Goal: Task Accomplishment & Management: Manage account settings

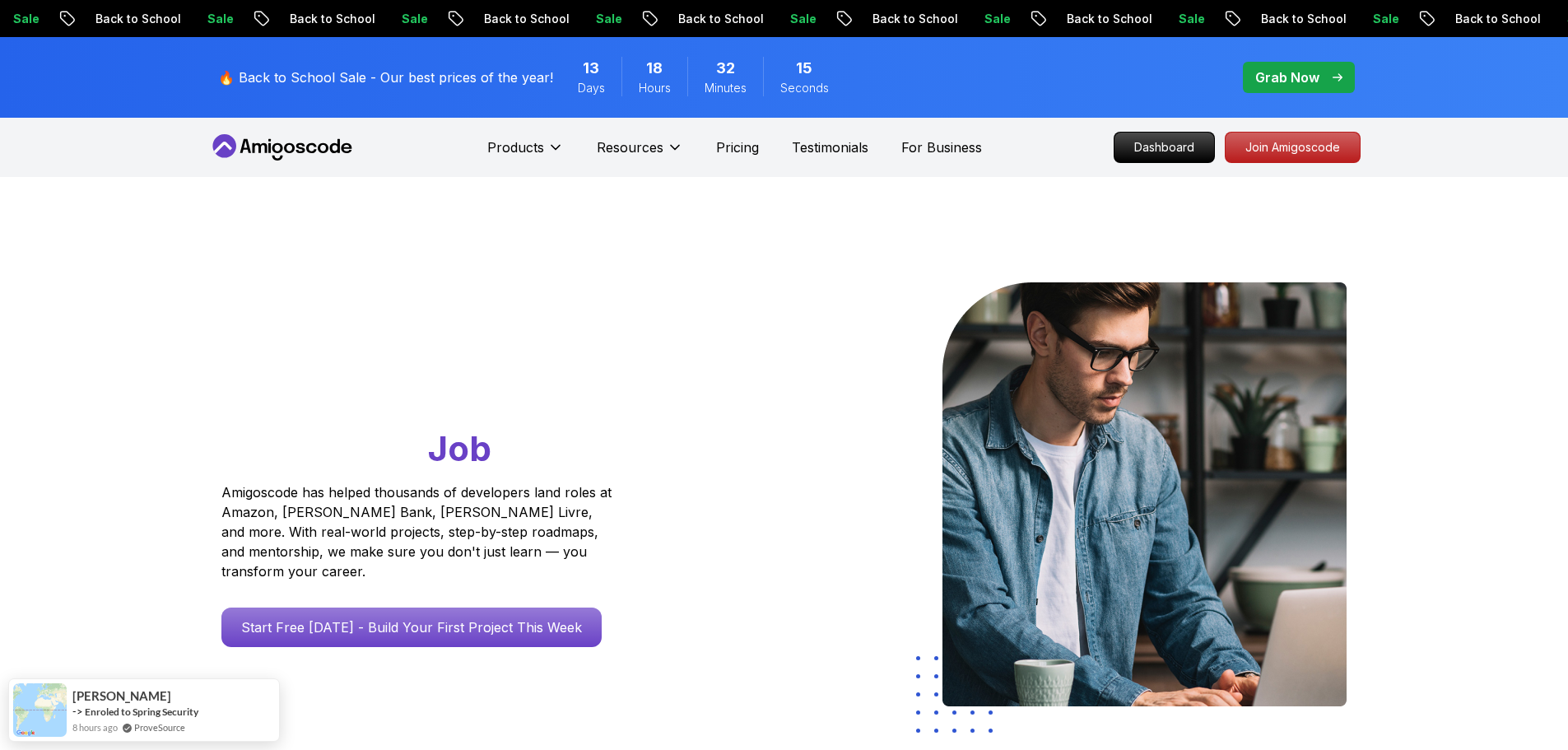
click at [1250, 167] on nav "Products Resources Pricing Testimonials For Business Dashboard Join Amigoscode" at bounding box center [784, 147] width 1152 height 60
click at [1259, 156] on p "Join Amigoscode" at bounding box center [1292, 147] width 128 height 28
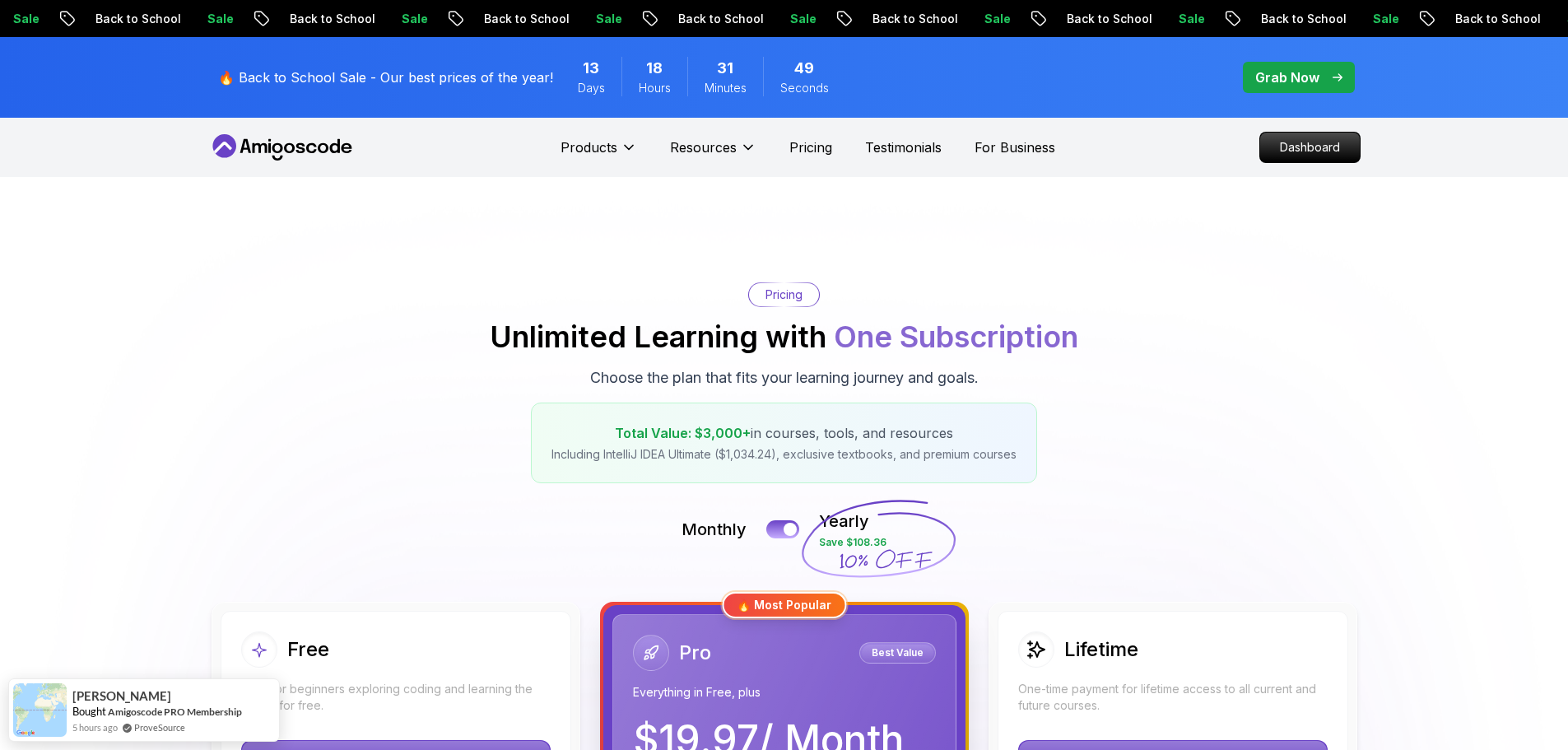
click at [434, 78] on p "🔥 Back to School Sale - Our best prices of the year!" at bounding box center [385, 77] width 335 height 20
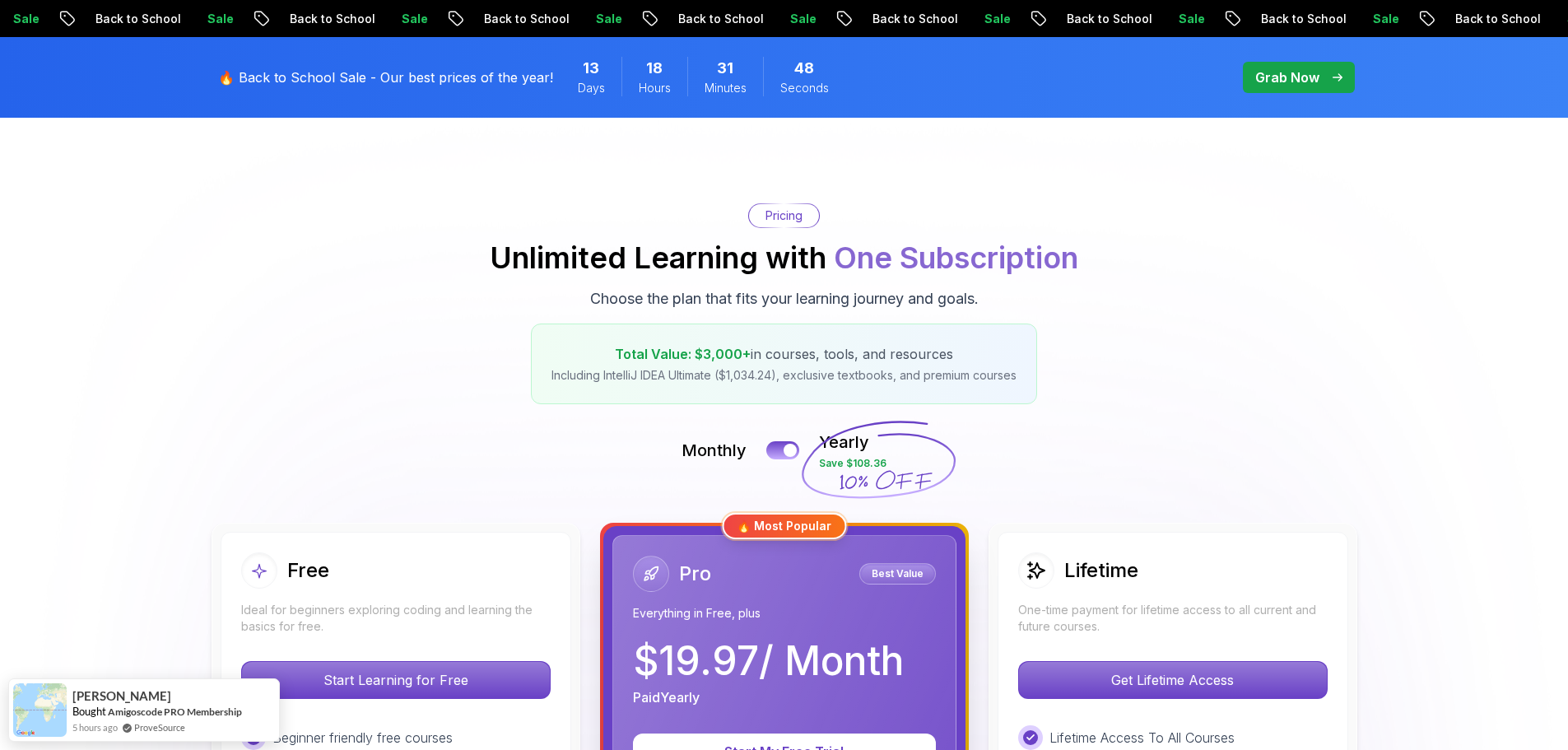
scroll to position [329, 0]
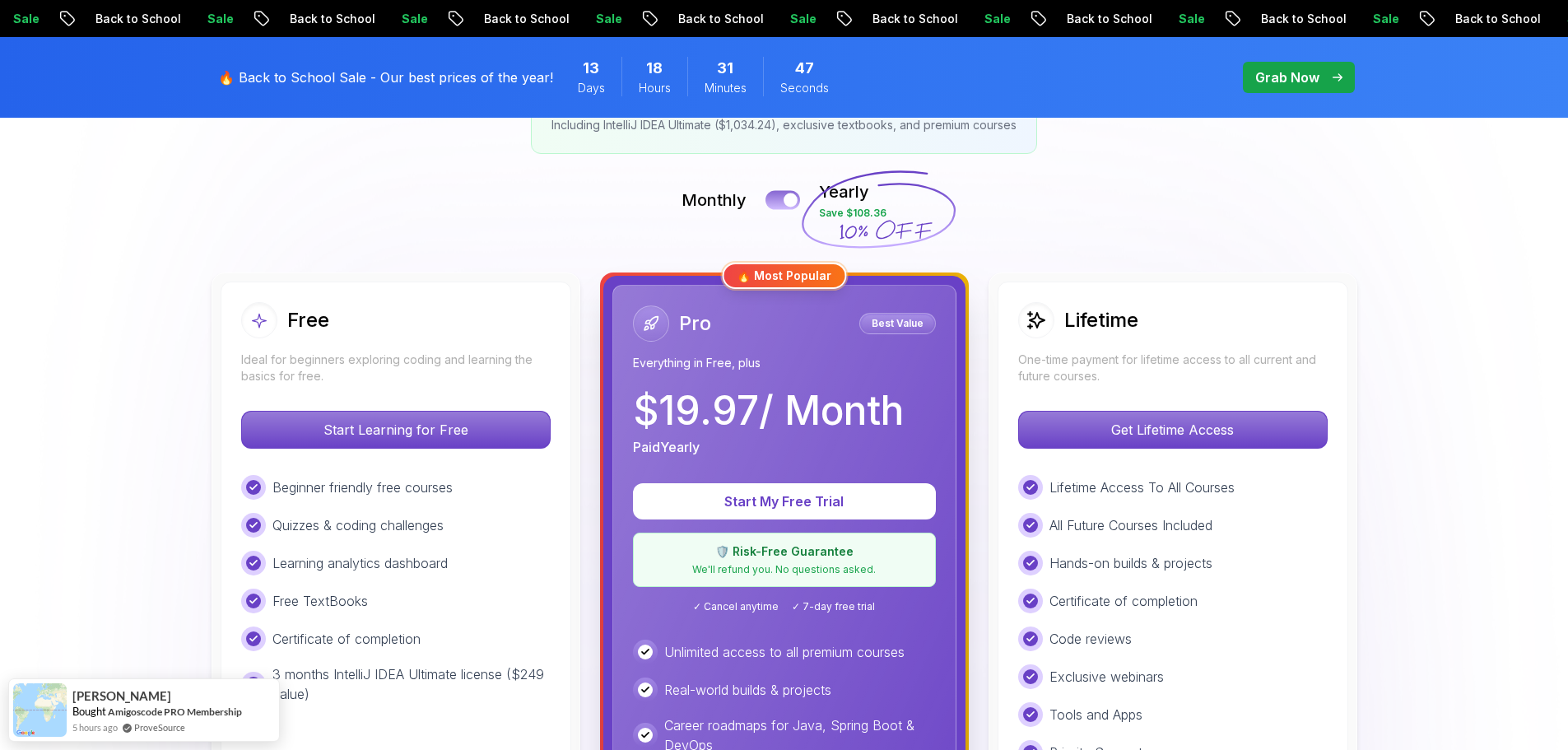
click at [780, 200] on button at bounding box center [782, 200] width 34 height 19
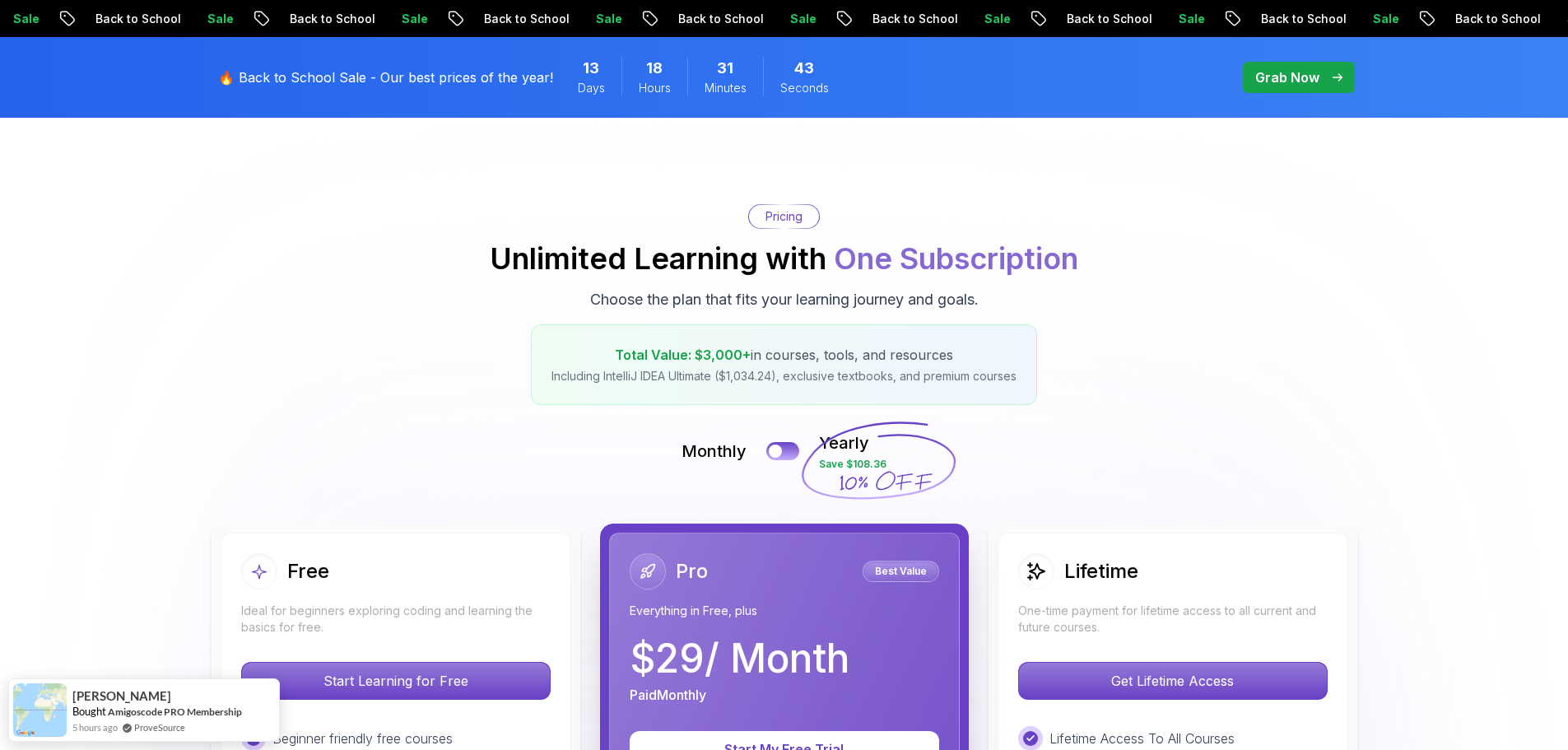
scroll to position [0, 0]
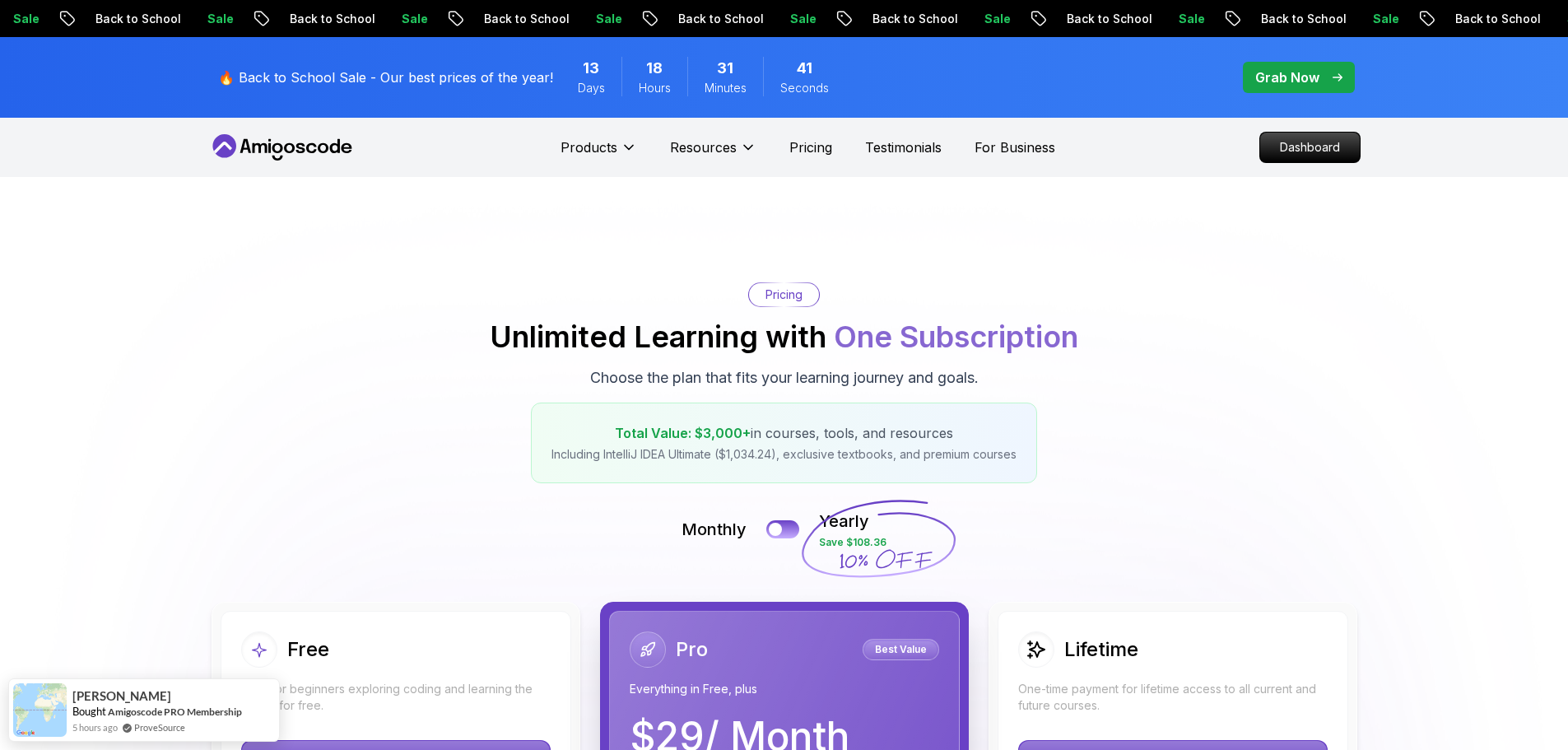
click at [261, 144] on icon at bounding box center [282, 147] width 148 height 26
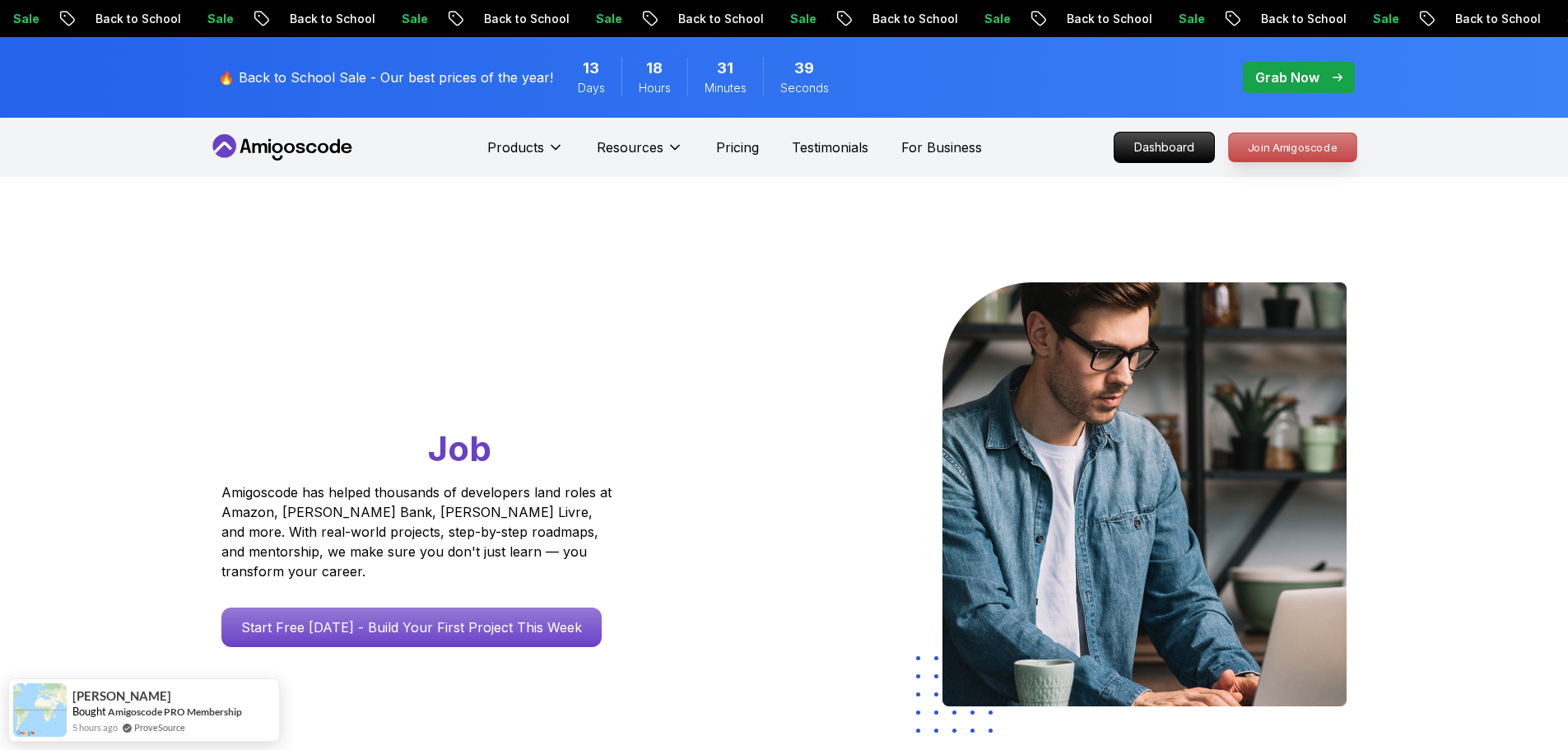
click at [1278, 148] on p "Join Amigoscode" at bounding box center [1292, 147] width 128 height 28
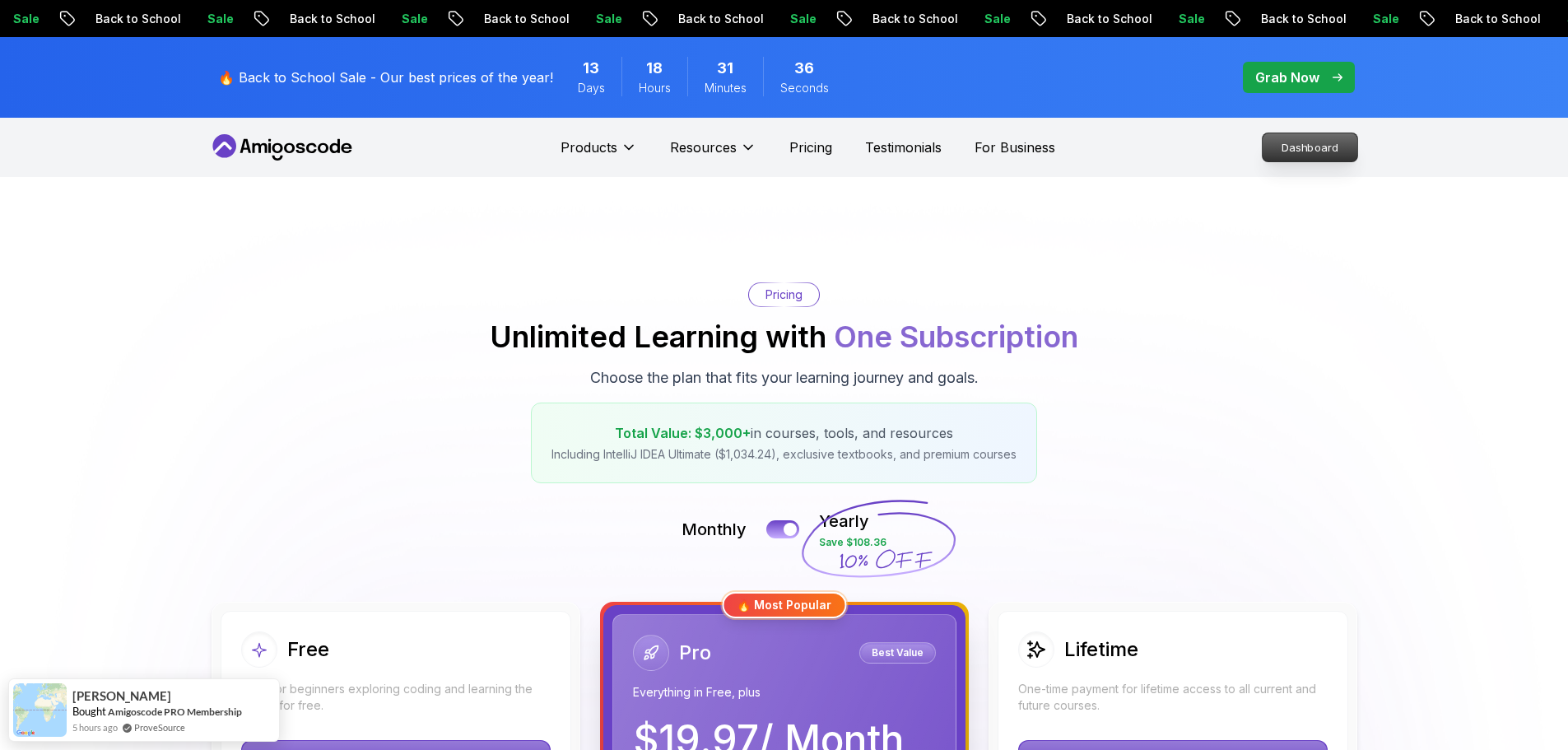
click at [1299, 154] on p "Dashboard" at bounding box center [1310, 147] width 94 height 28
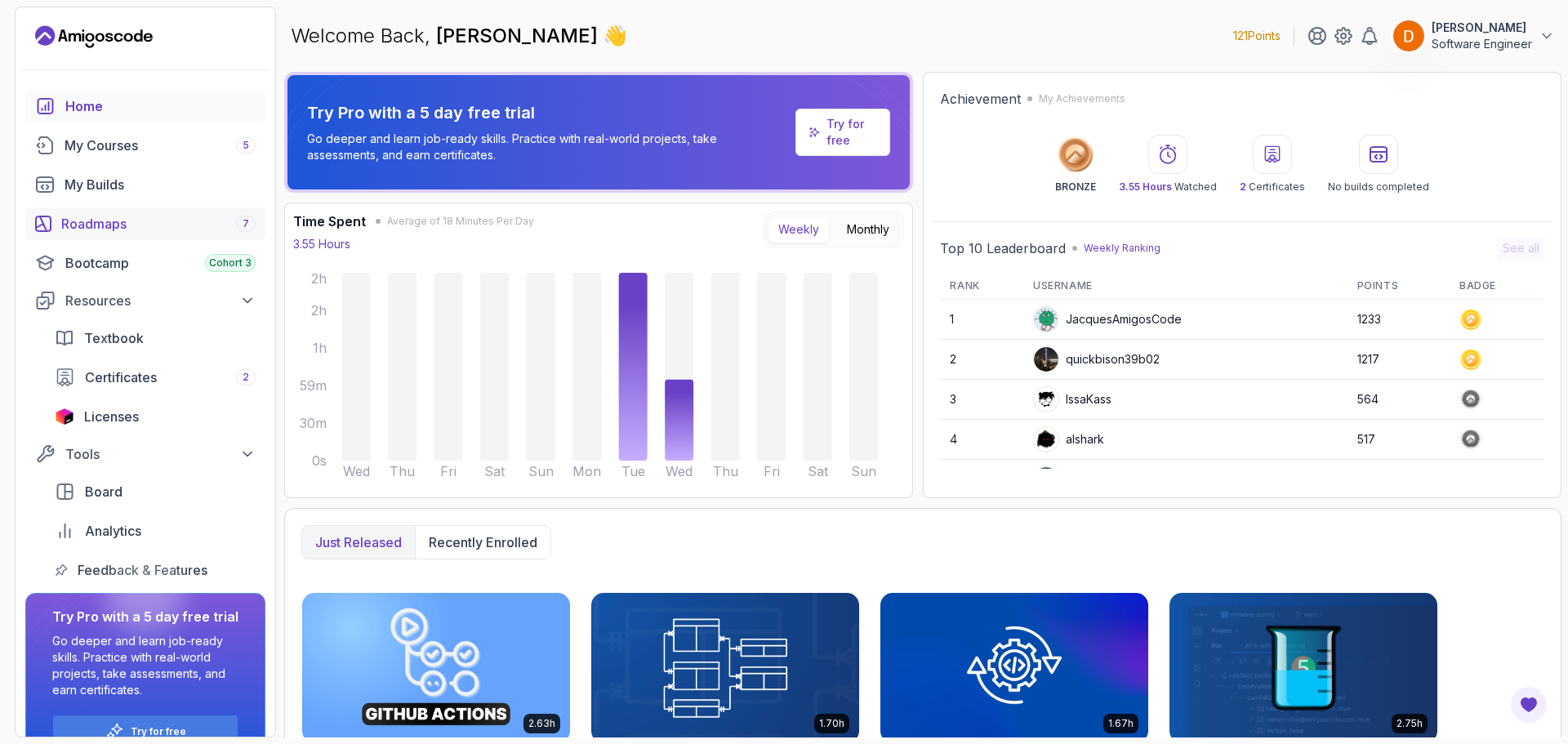
click at [142, 223] on div "Roadmaps 7" at bounding box center [159, 223] width 194 height 20
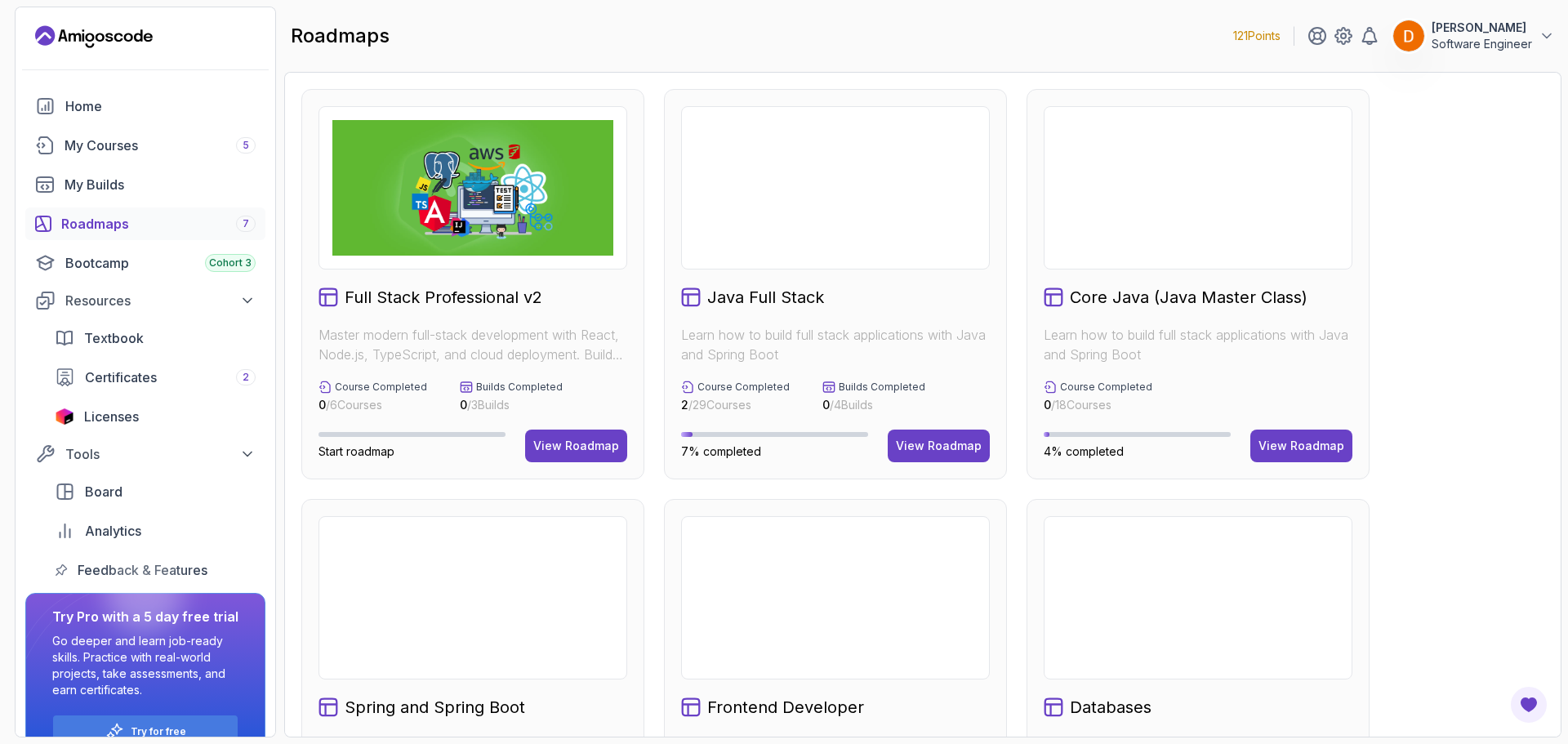
click at [143, 174] on link "My Builds" at bounding box center [145, 185] width 240 height 33
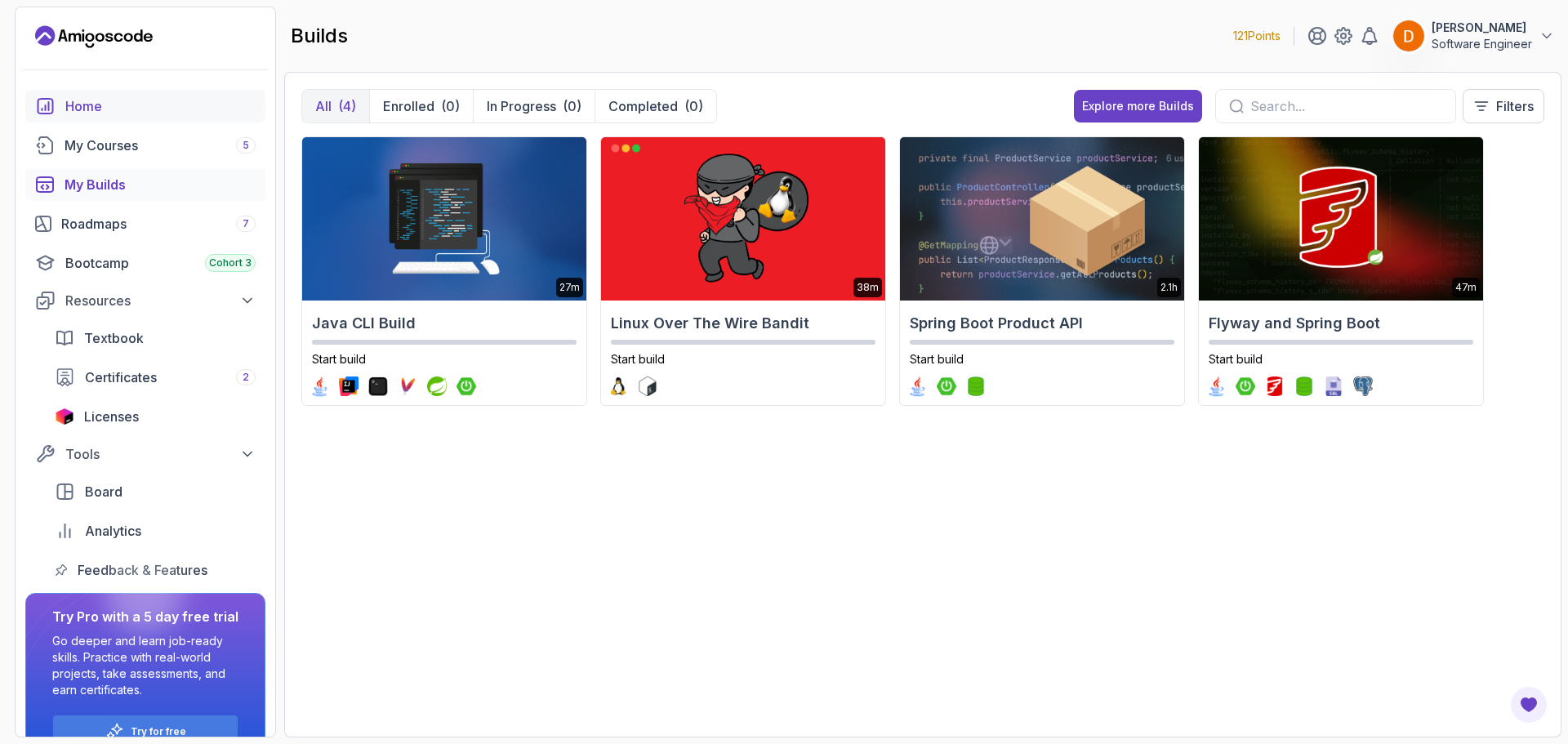
click at [128, 102] on div "Home" at bounding box center [160, 106] width 190 height 20
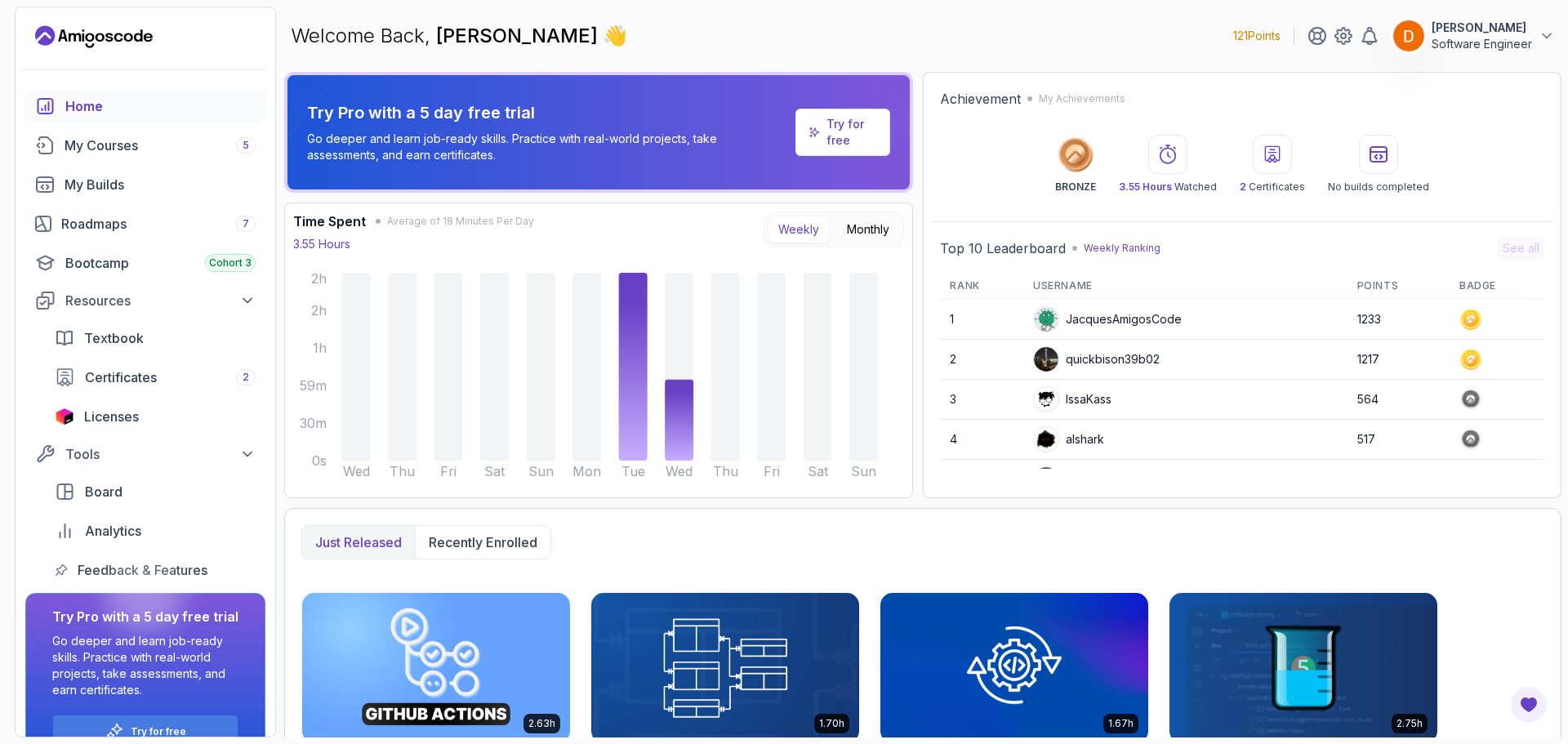
click at [816, 135] on icon at bounding box center [814, 132] width 10 height 13
click at [838, 136] on p "Try for free" at bounding box center [852, 133] width 50 height 33
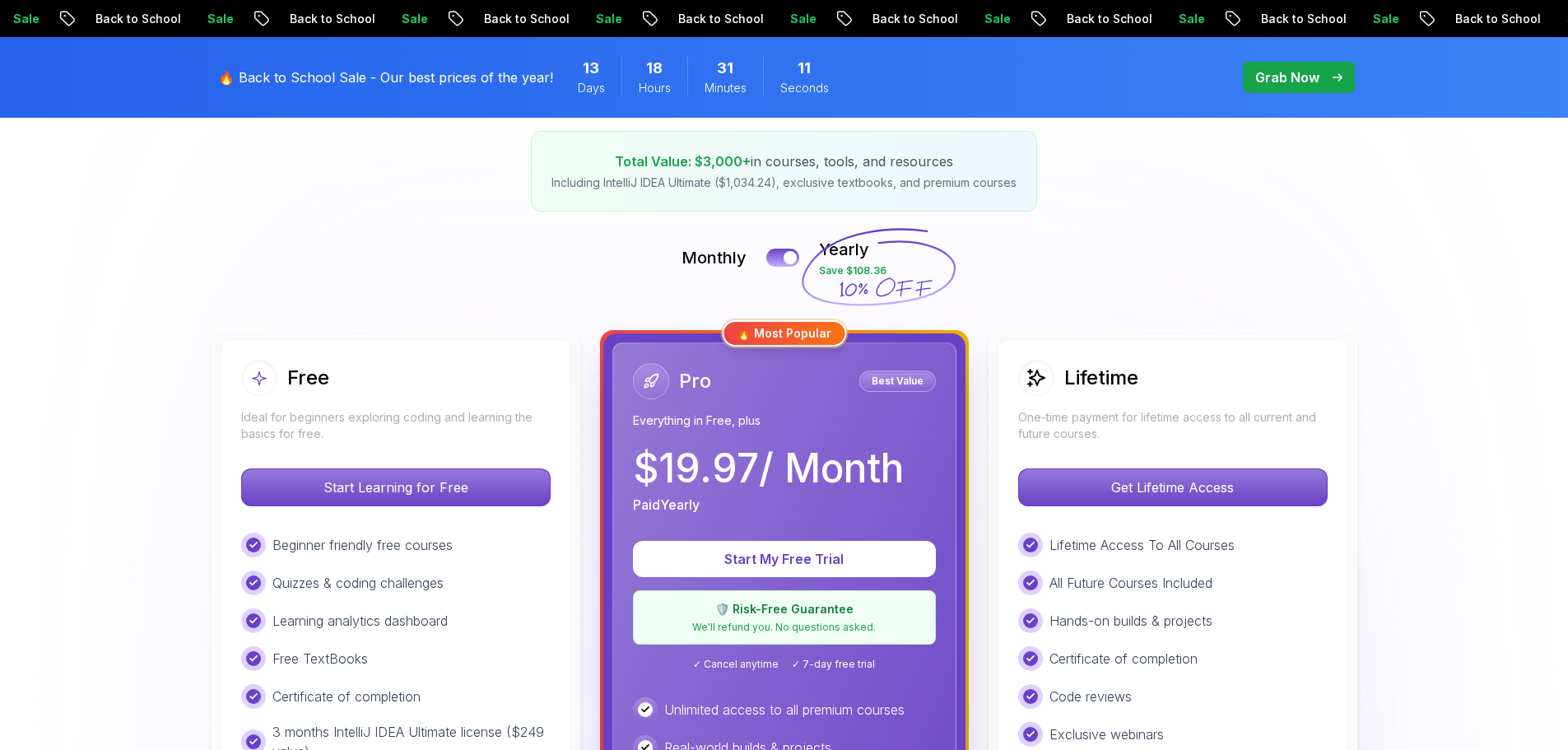
scroll to position [329, 0]
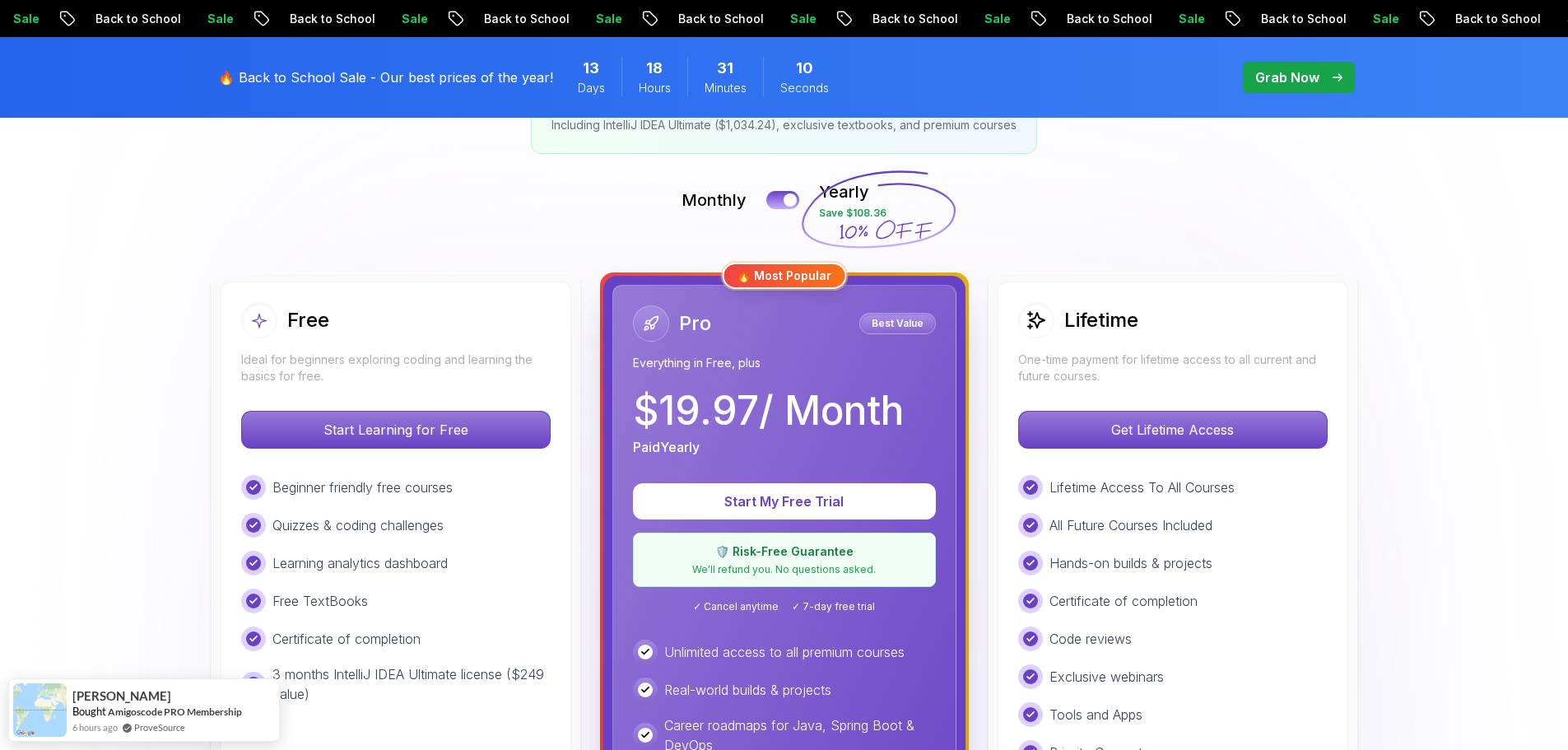
click at [775, 186] on div "Monthly Yearly Save $108.36" at bounding box center [784, 200] width 1152 height 39
click at [774, 200] on button at bounding box center [782, 200] width 34 height 19
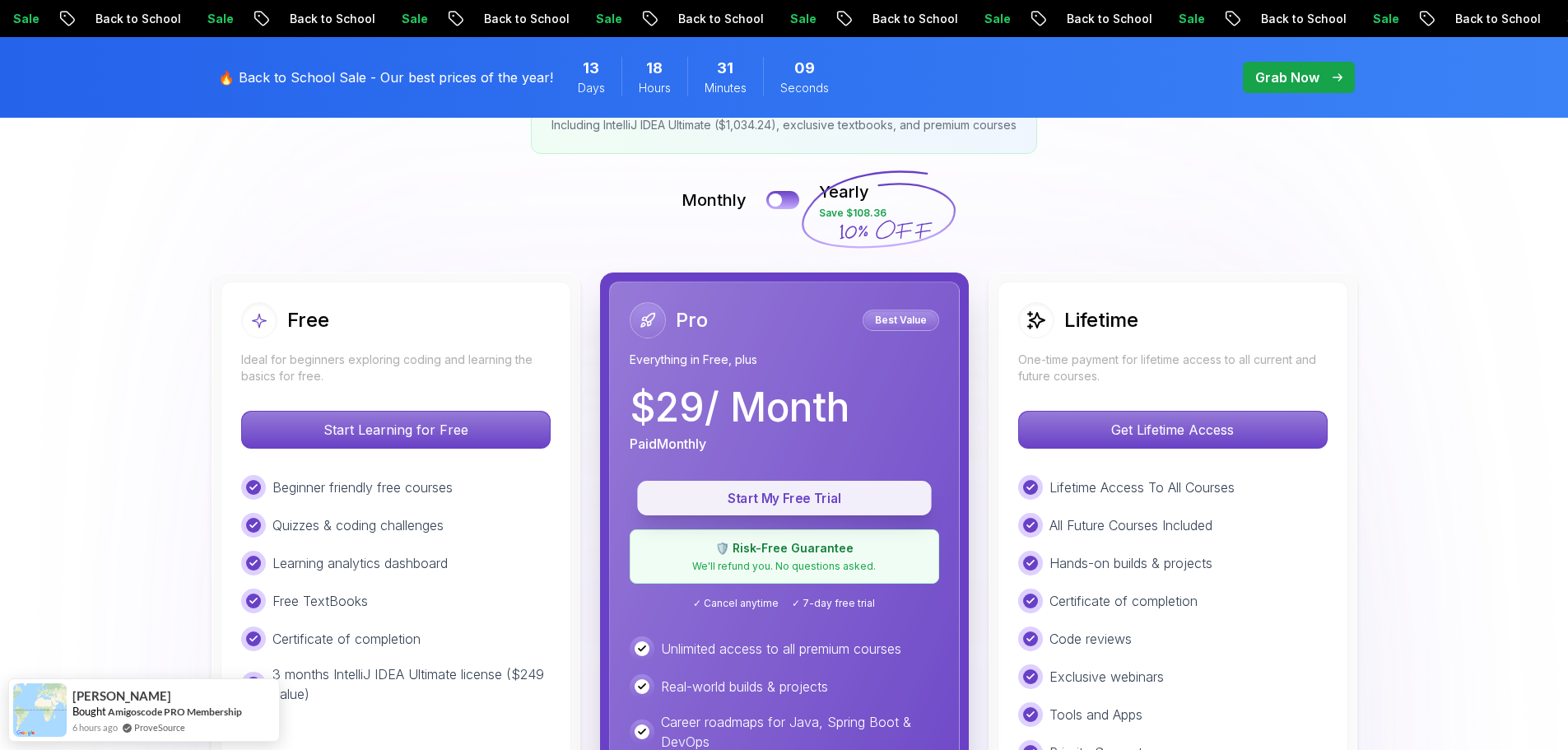
click at [788, 499] on p "Start My Free Trial" at bounding box center [784, 499] width 256 height 19
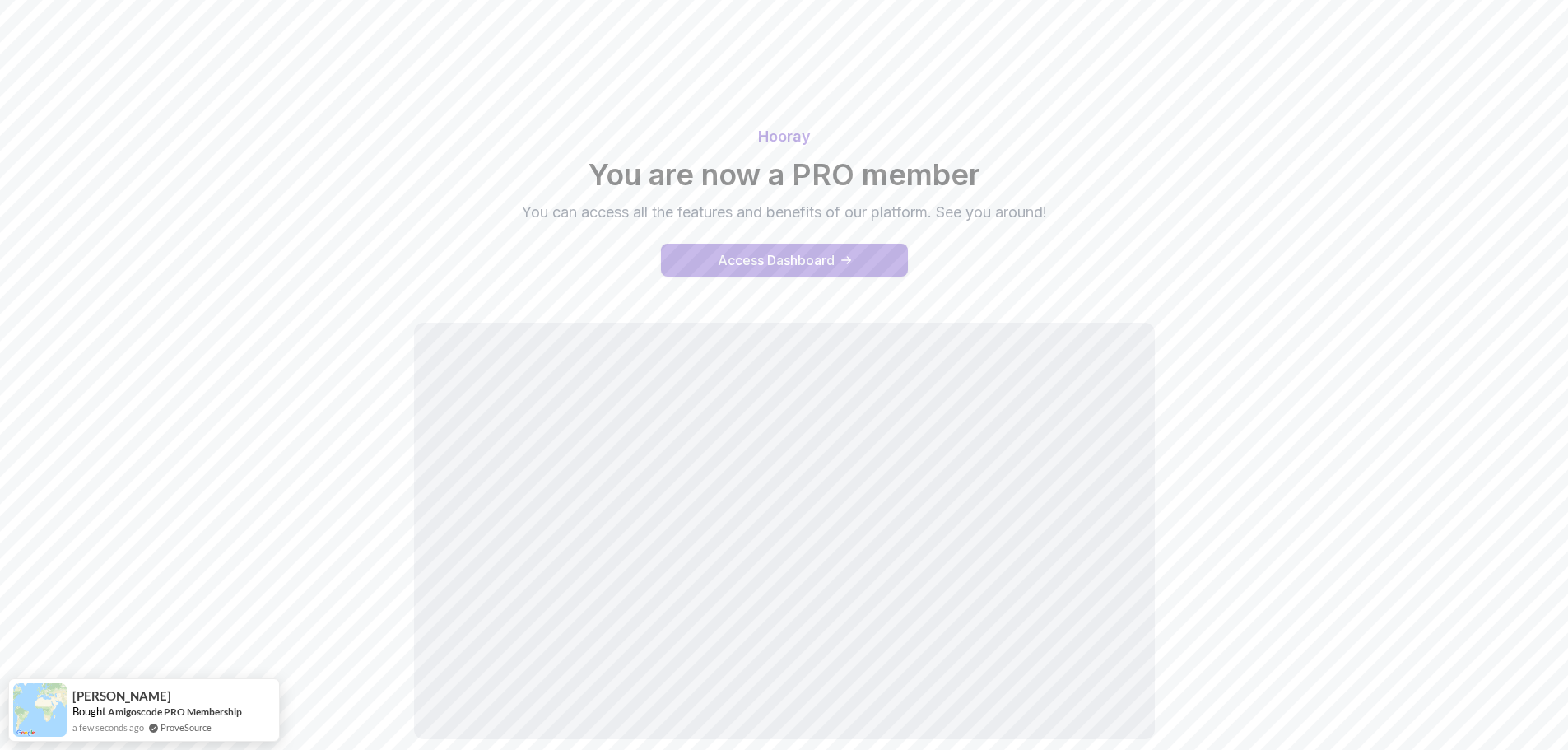
click at [814, 262] on div "Access Dashboard" at bounding box center [776, 260] width 117 height 20
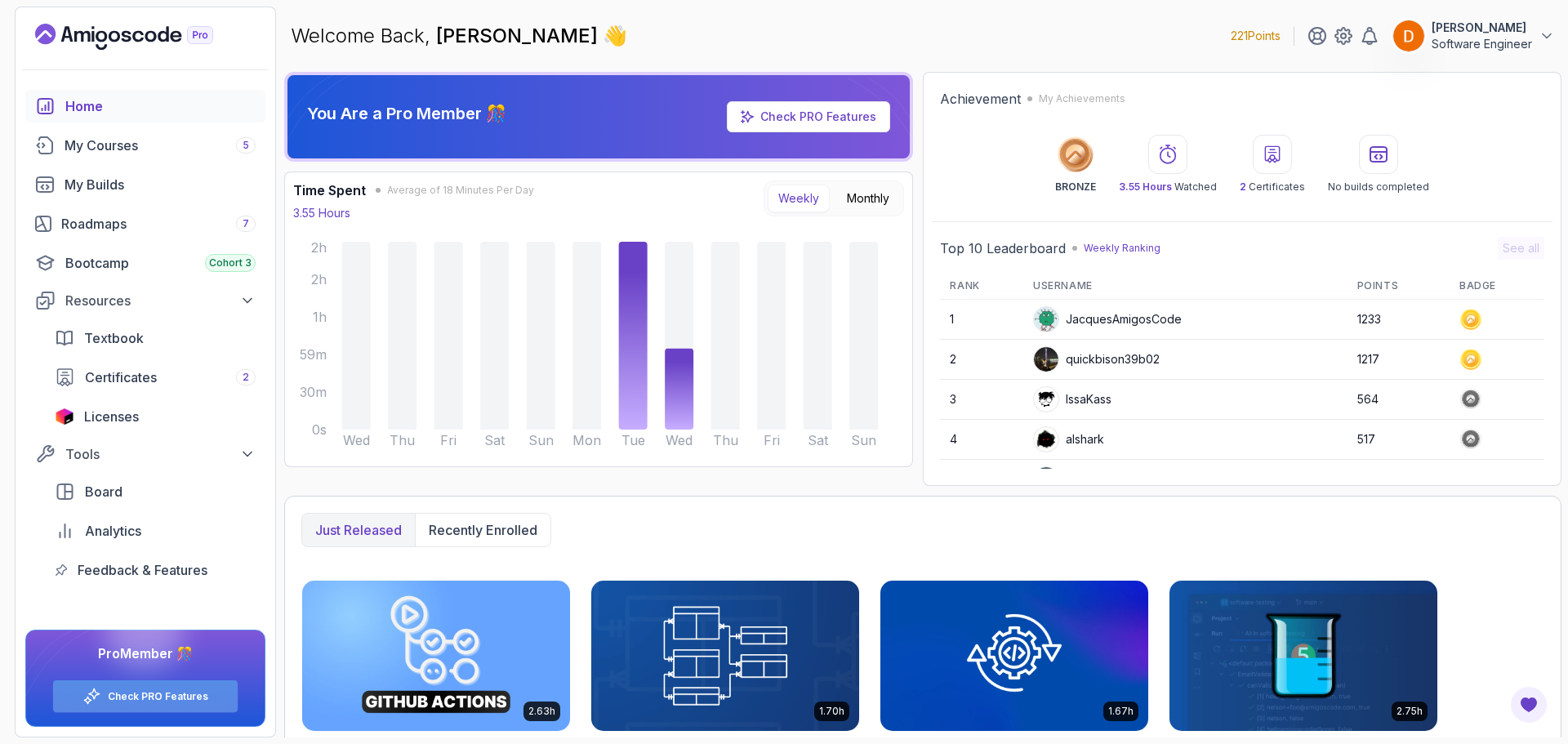
click at [139, 706] on div "Check PRO Features" at bounding box center [145, 695] width 185 height 32
click at [1342, 34] on icon at bounding box center [1343, 36] width 5 height 5
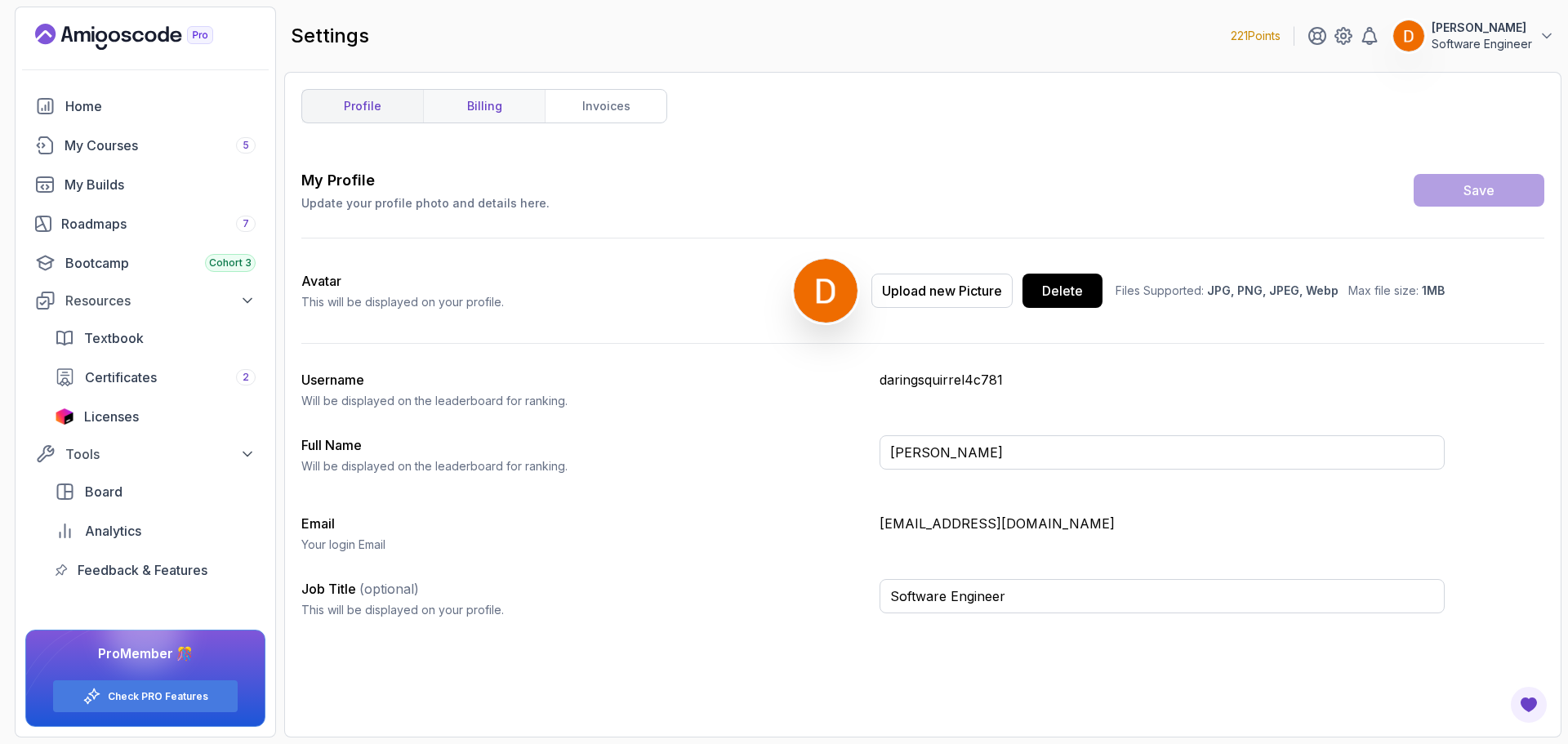
click at [480, 103] on link "billing" at bounding box center [484, 106] width 122 height 33
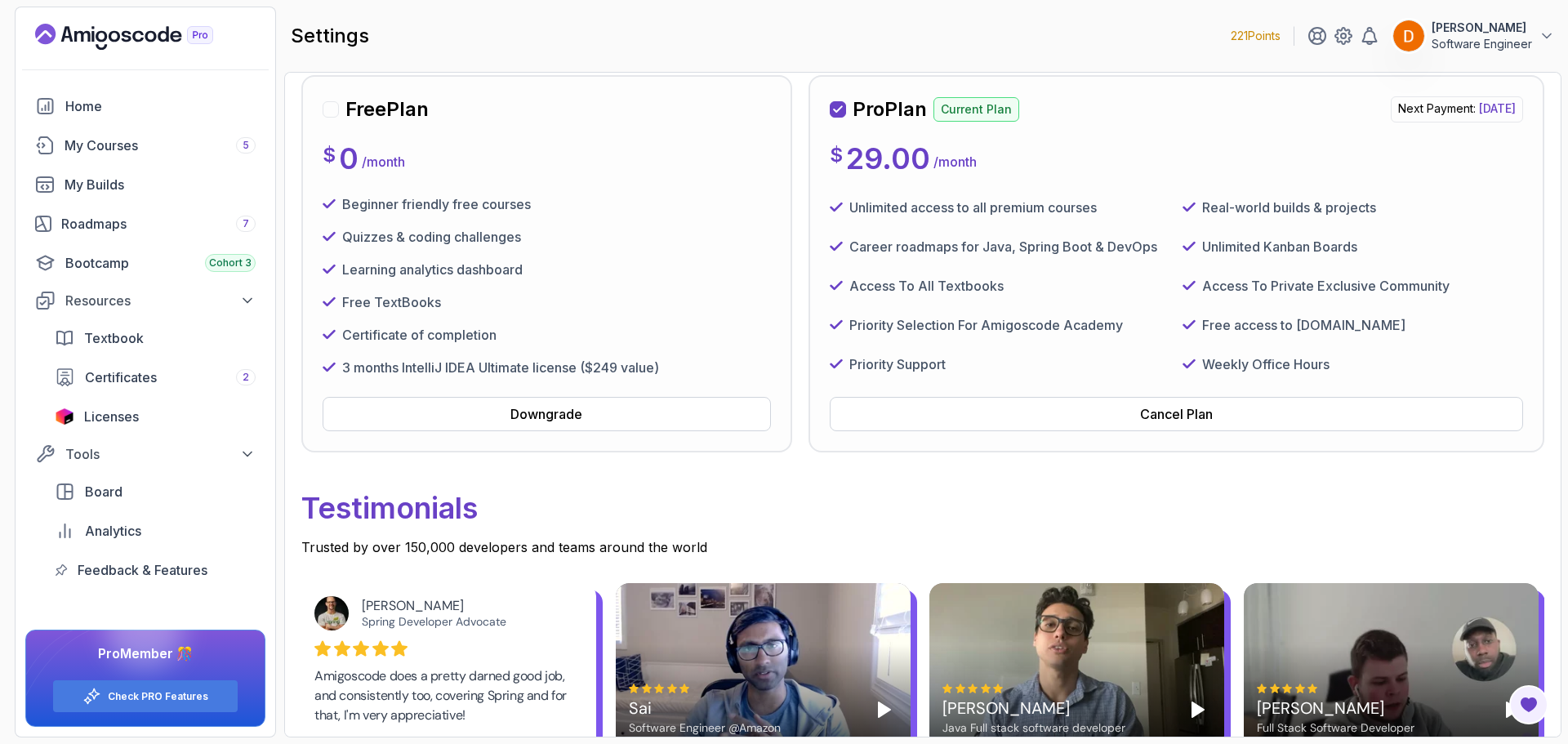
scroll to position [163, 0]
click at [1121, 413] on button "Cancel Plan" at bounding box center [1176, 412] width 693 height 34
